Goal: Task Accomplishment & Management: Manage account settings

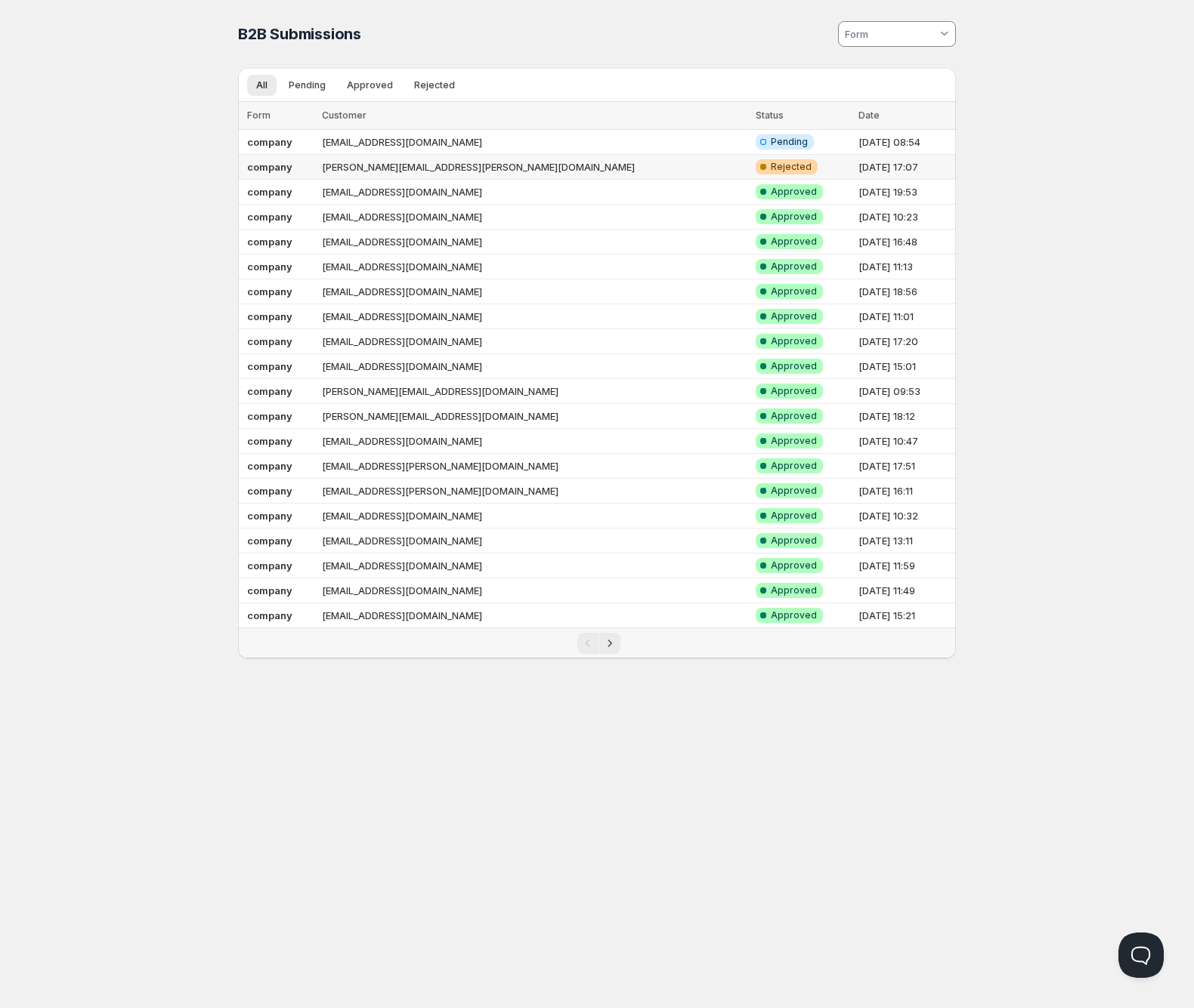
click at [483, 165] on td "[PERSON_NAME][EMAIL_ADDRESS][PERSON_NAME][DOMAIN_NAME]" at bounding box center [533, 167] width 433 height 25
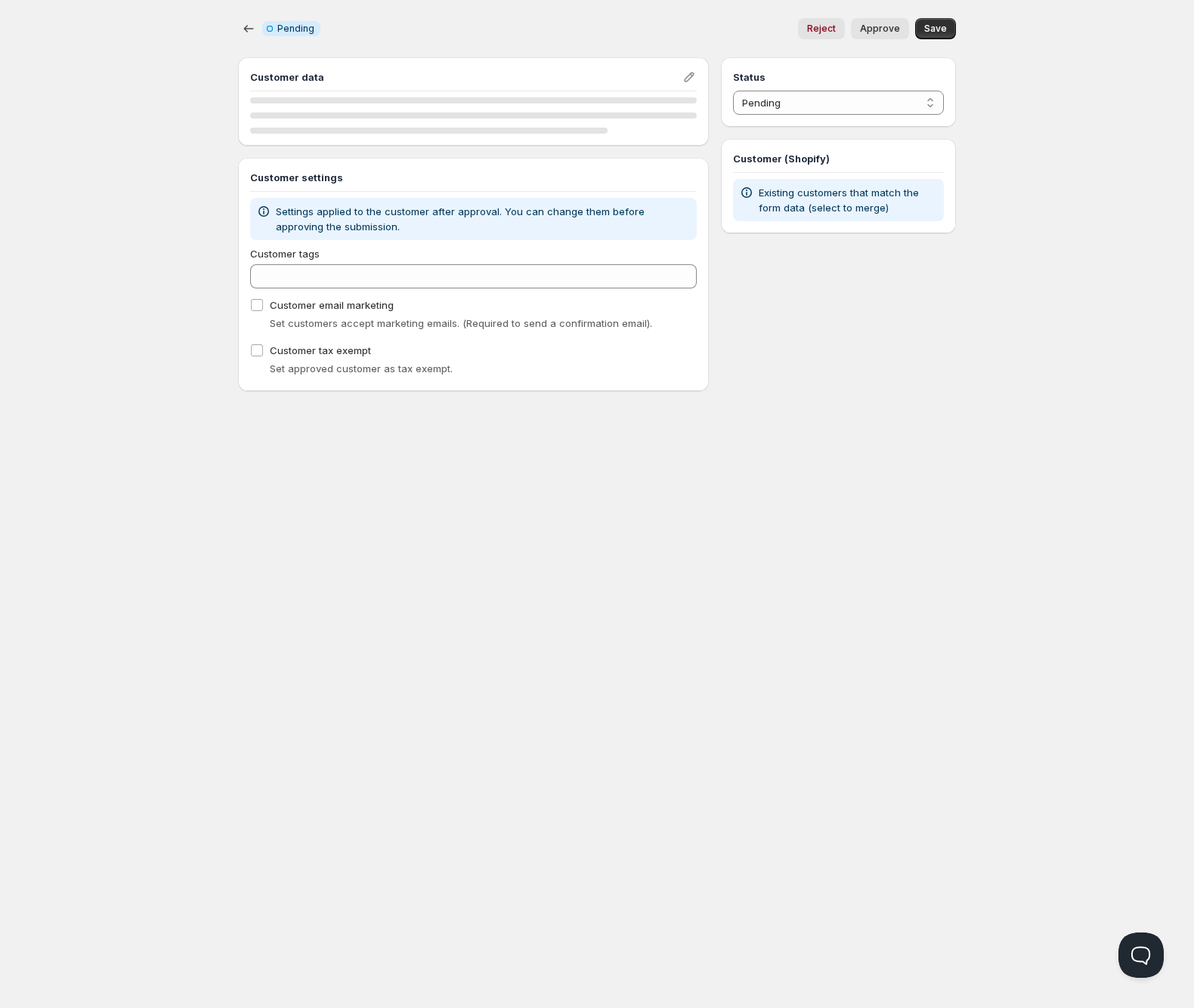
select select "2"
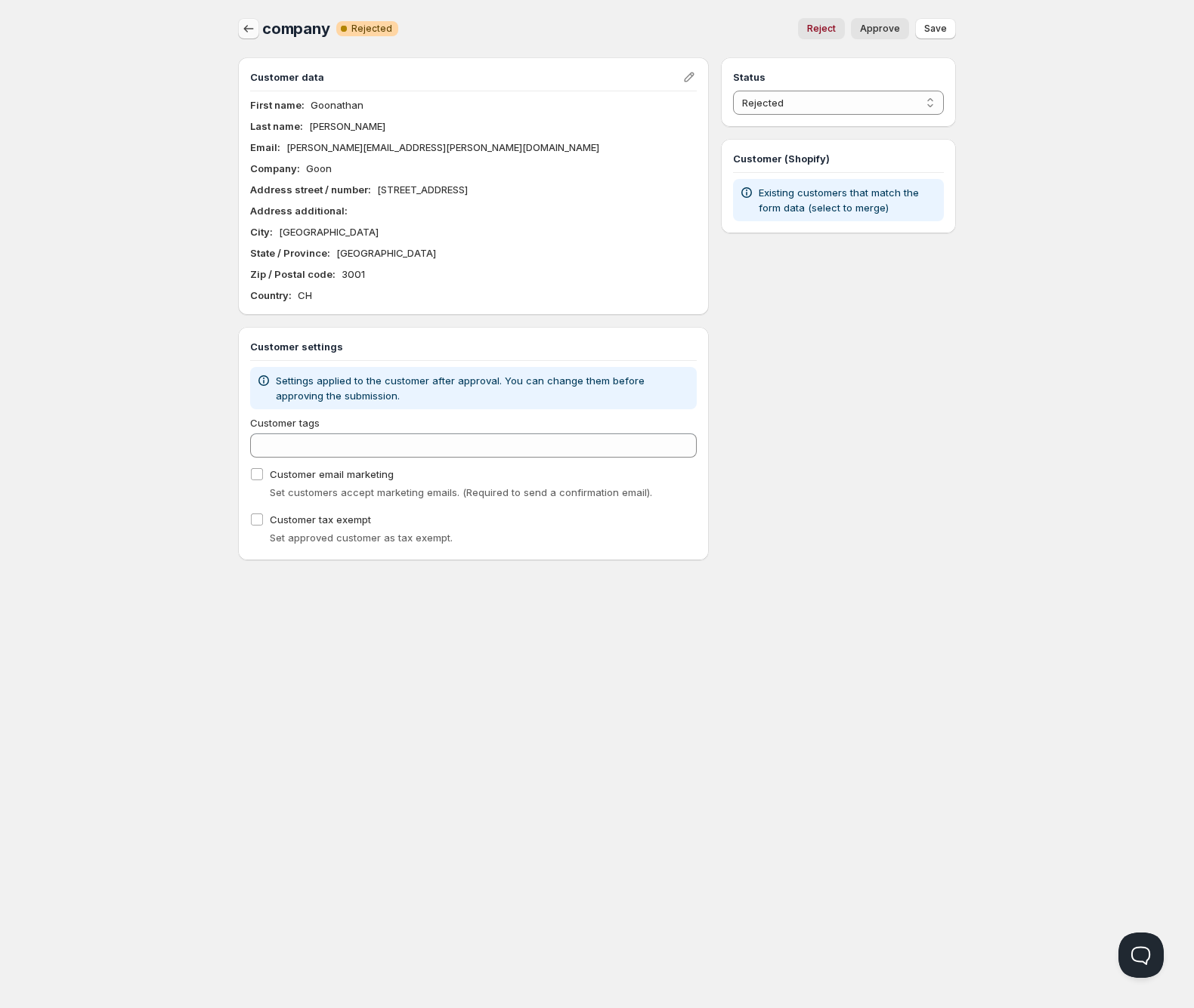
click at [247, 31] on icon "button" at bounding box center [249, 28] width 15 height 15
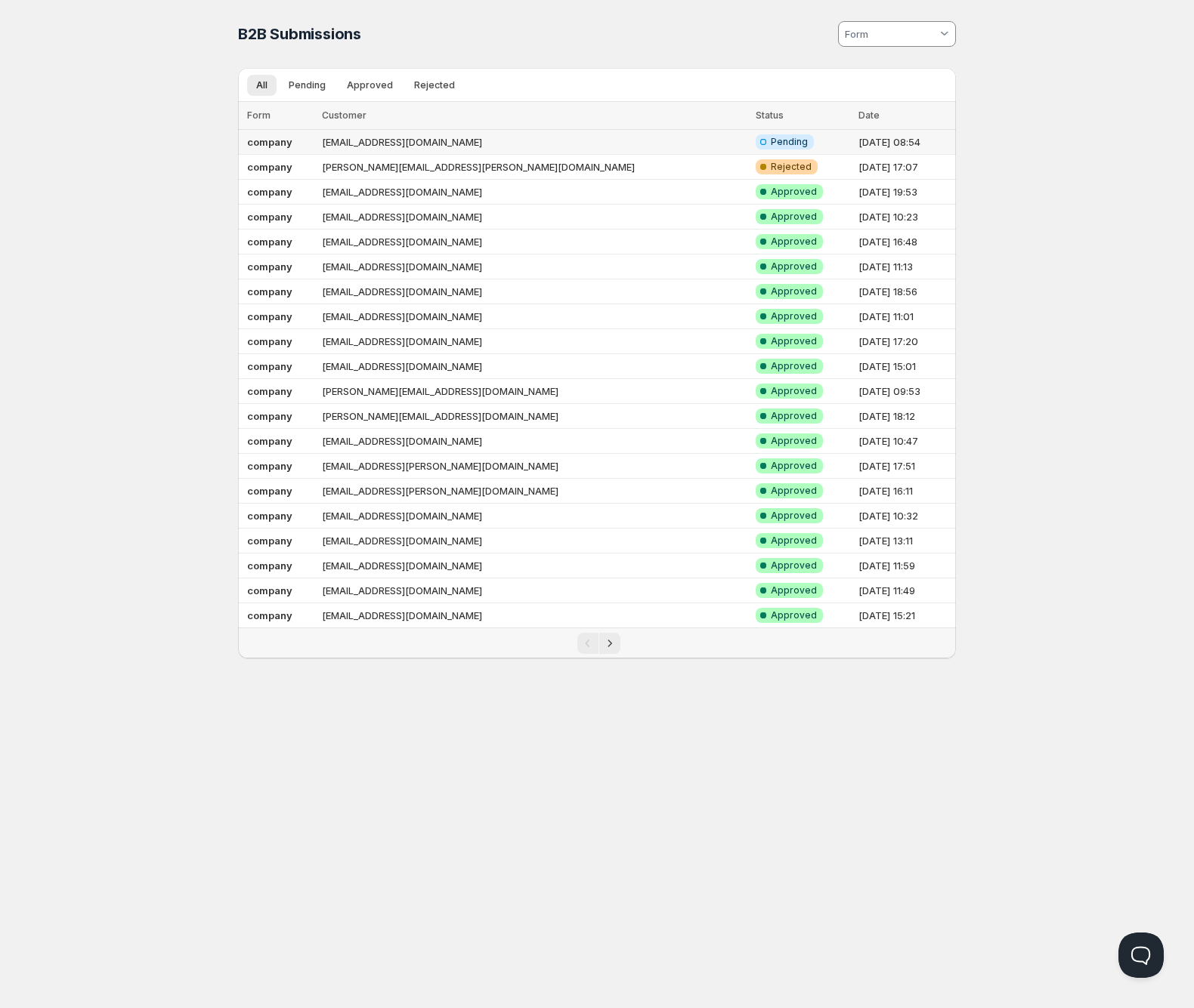
click at [523, 141] on td "[EMAIL_ADDRESS][DOMAIN_NAME]" at bounding box center [533, 142] width 433 height 25
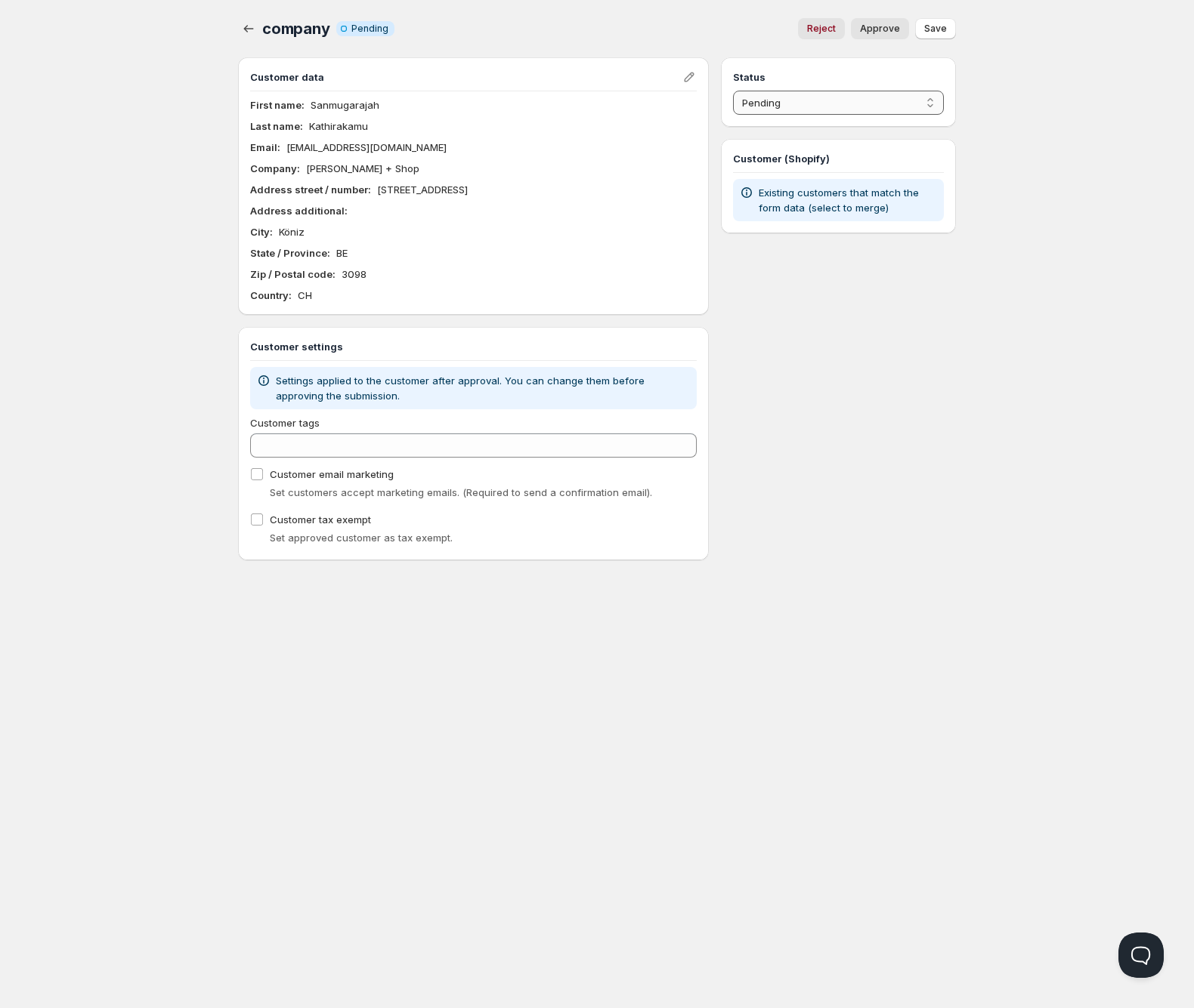
click at [805, 108] on select "Pending Approved Rejected Ignored Spam" at bounding box center [838, 102] width 211 height 24
select select "1"
click at [733, 91] on select "Pending Approved Rejected Ignored Spam" at bounding box center [838, 102] width 211 height 24
click at [931, 30] on span "Save" at bounding box center [935, 28] width 22 height 12
